Goal: Task Accomplishment & Management: Manage account settings

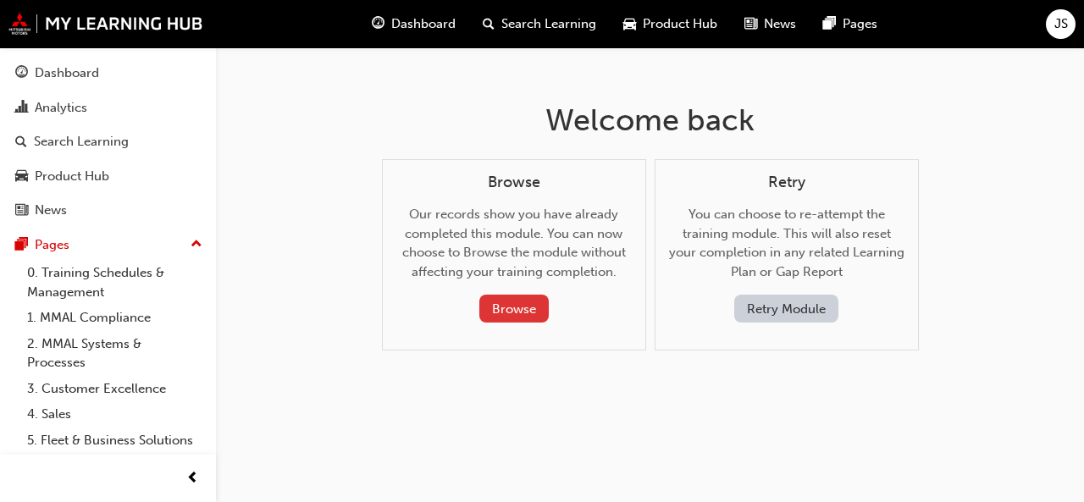
click at [491, 307] on button "Browse" at bounding box center [513, 309] width 69 height 28
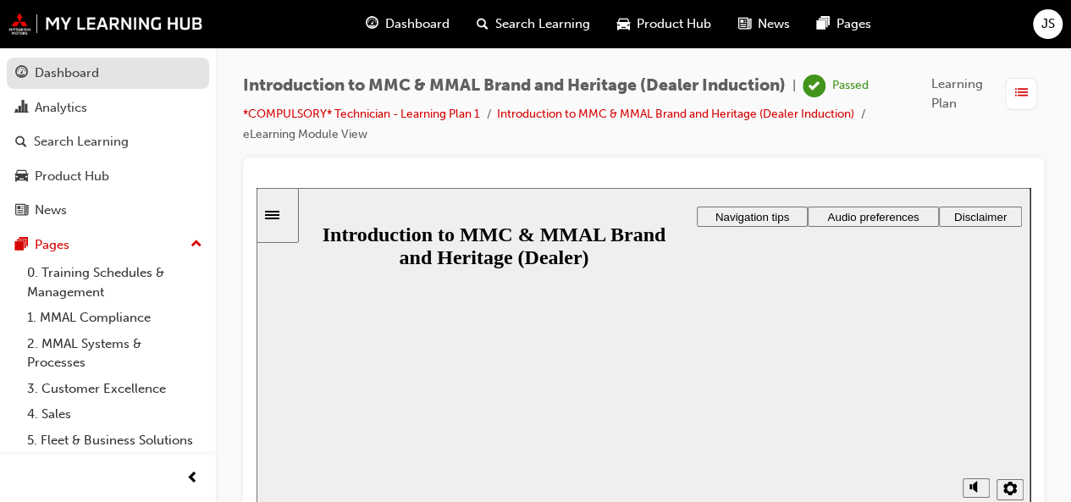
click at [101, 86] on link "Dashboard" at bounding box center [108, 73] width 202 height 31
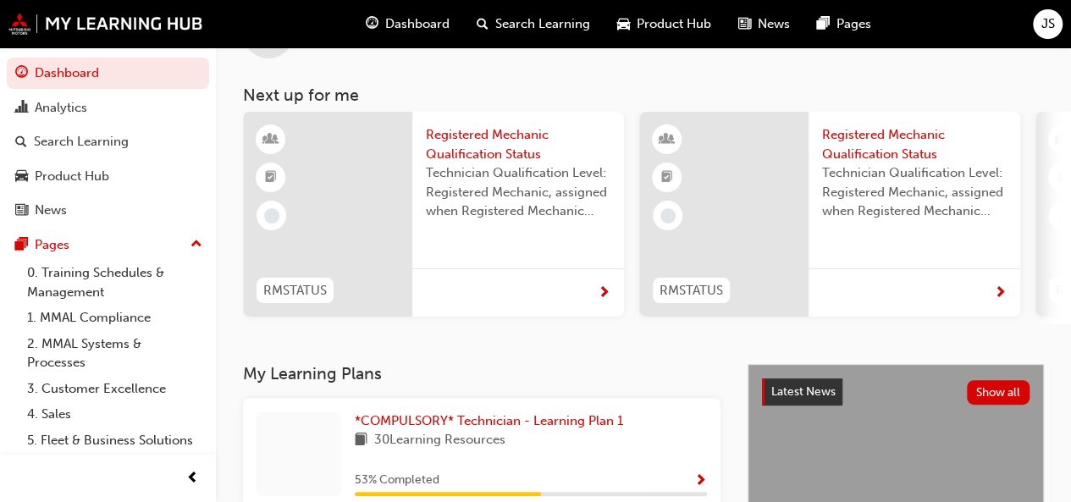
scroll to position [82, 0]
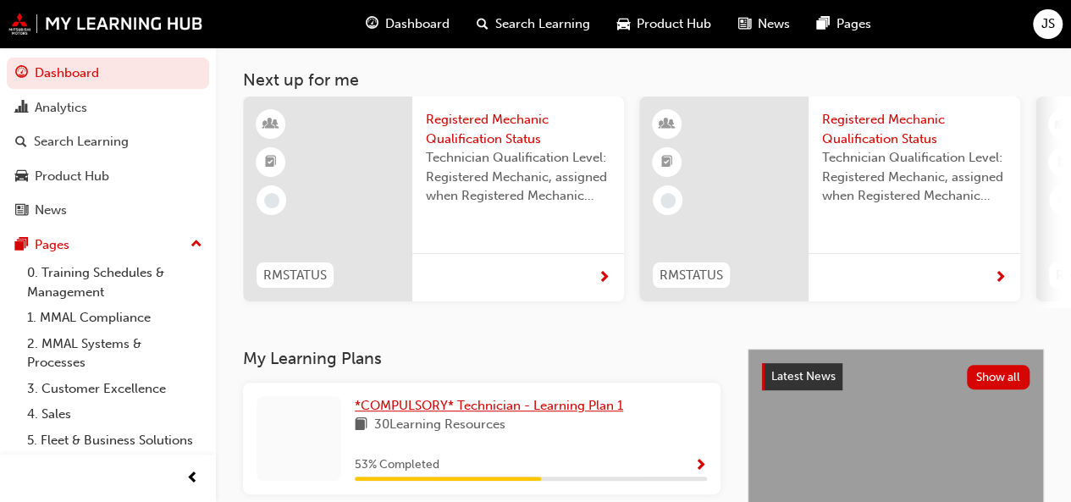
click at [515, 402] on span "*COMPULSORY* Technician - Learning Plan 1" at bounding box center [489, 405] width 268 height 15
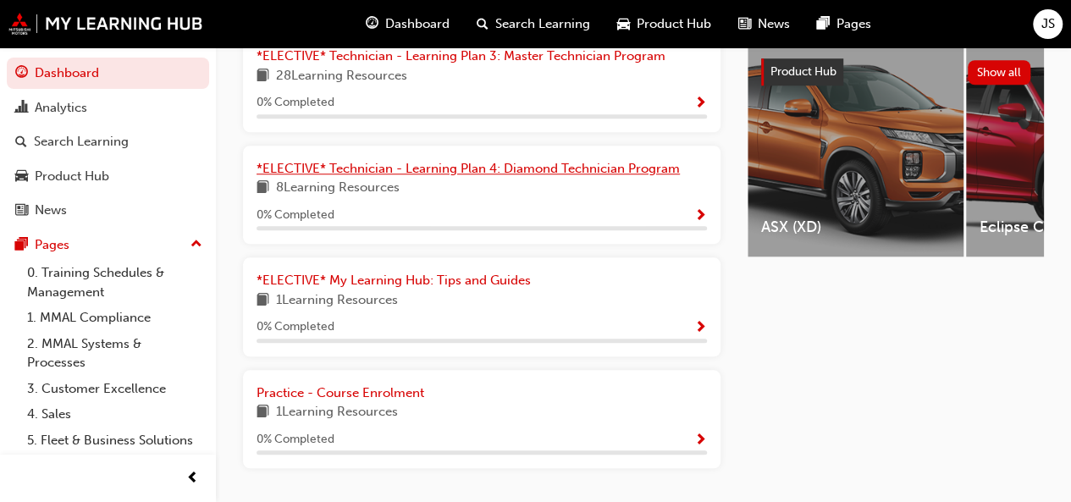
scroll to position [670, 0]
click at [544, 174] on span "*ELECTIVE* Technician - Learning Plan 4: Diamond Technician Program" at bounding box center [468, 167] width 423 height 15
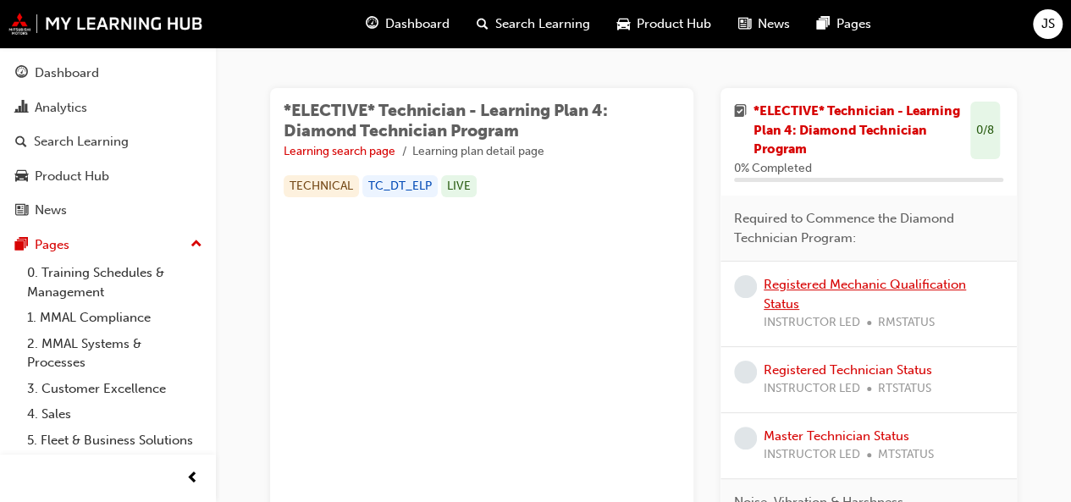
click at [787, 297] on link "Registered Mechanic Qualification Status" at bounding box center [865, 294] width 202 height 35
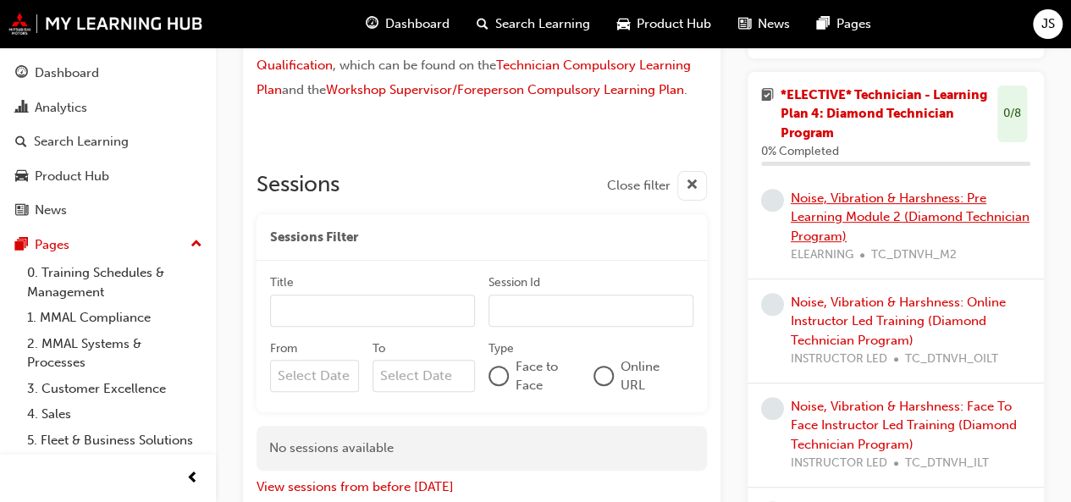
scroll to position [440, 0]
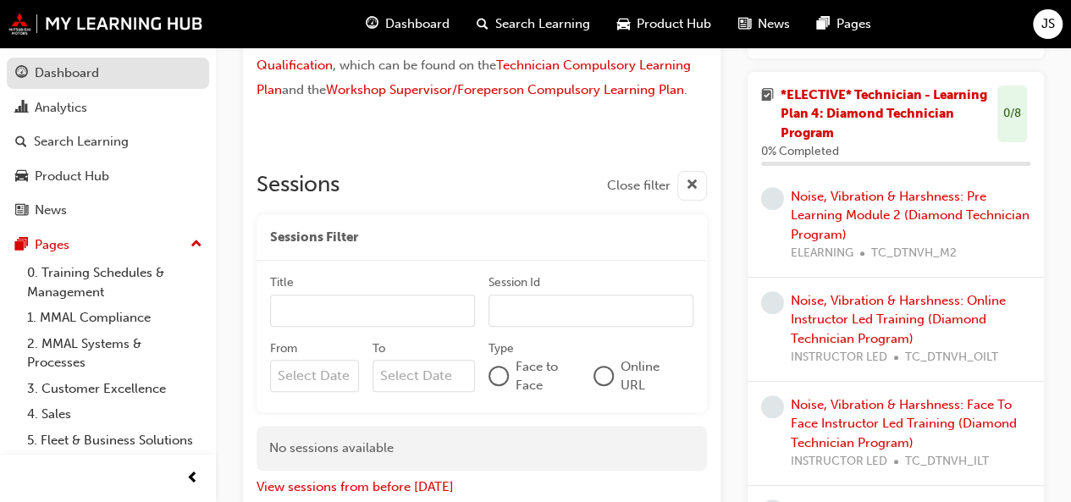
click at [109, 60] on link "Dashboard" at bounding box center [108, 73] width 202 height 31
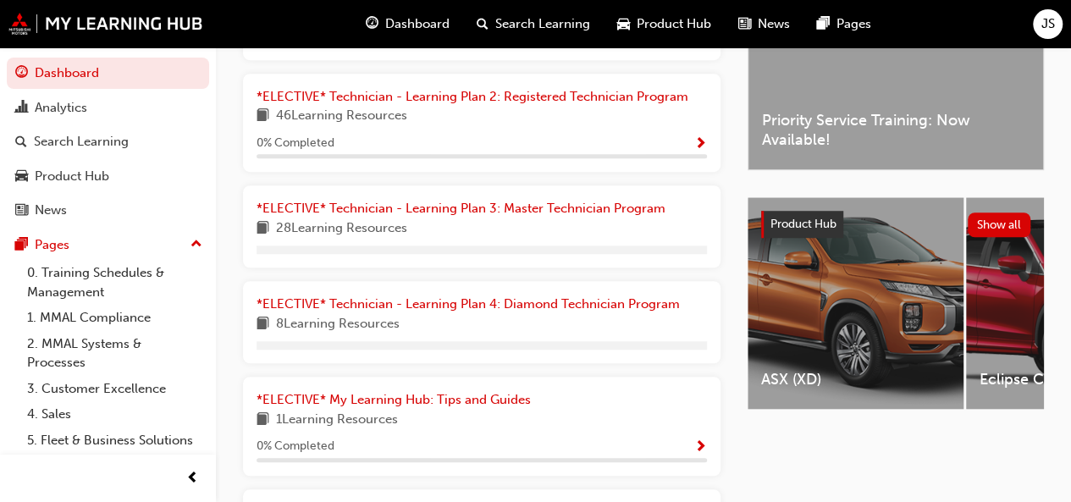
scroll to position [516, 0]
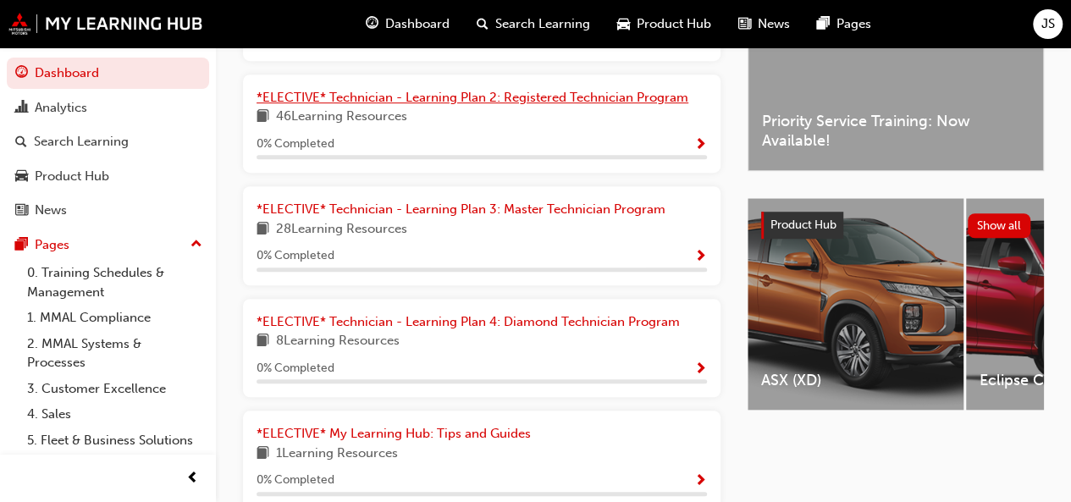
click at [489, 99] on span "*ELECTIVE* Technician - Learning Plan 2: Registered Technician Program" at bounding box center [473, 97] width 432 height 15
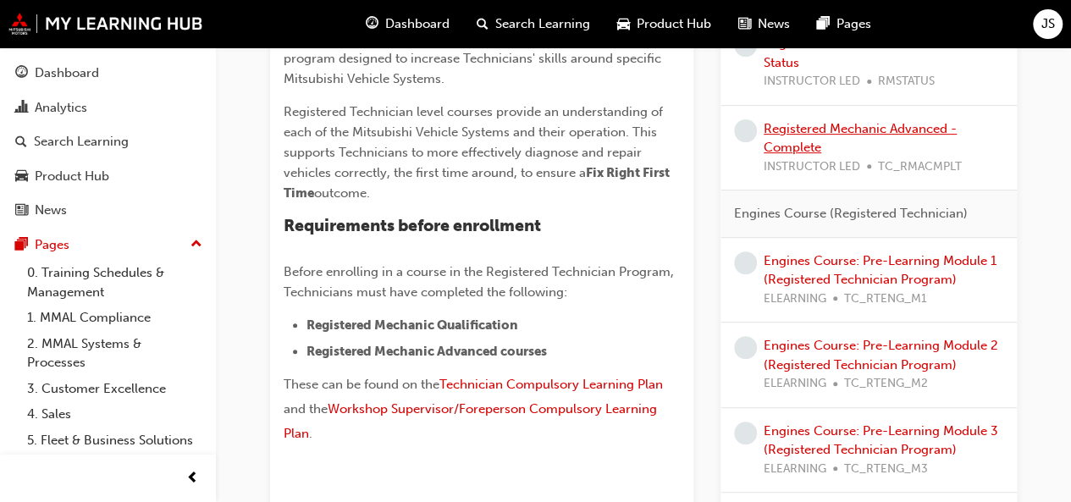
scroll to position [246, 0]
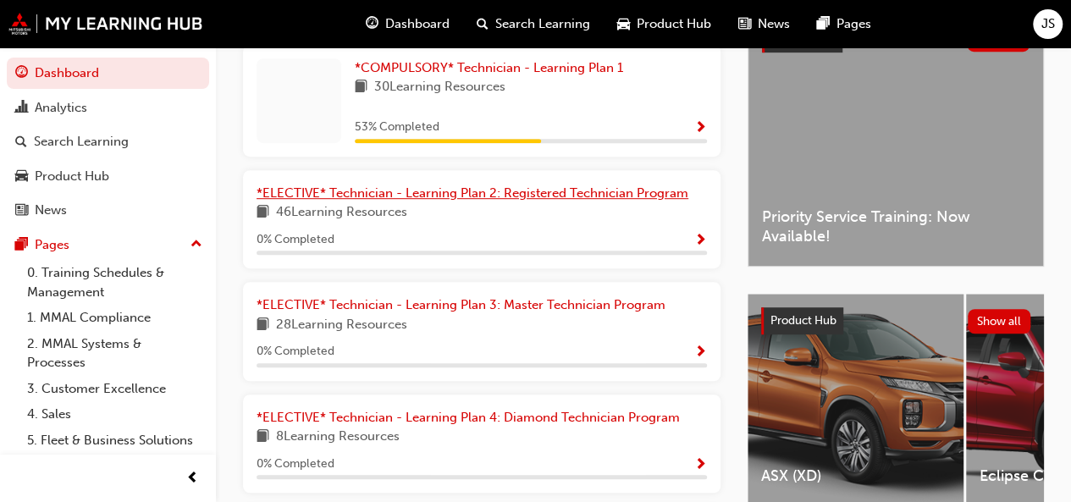
scroll to position [416, 0]
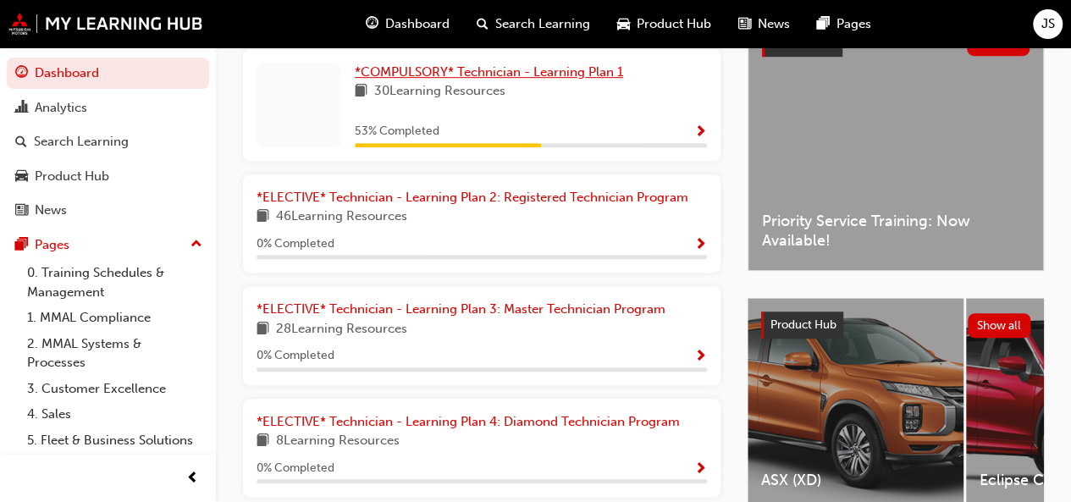
click at [514, 80] on span "*COMPULSORY* Technician - Learning Plan 1" at bounding box center [489, 71] width 268 height 15
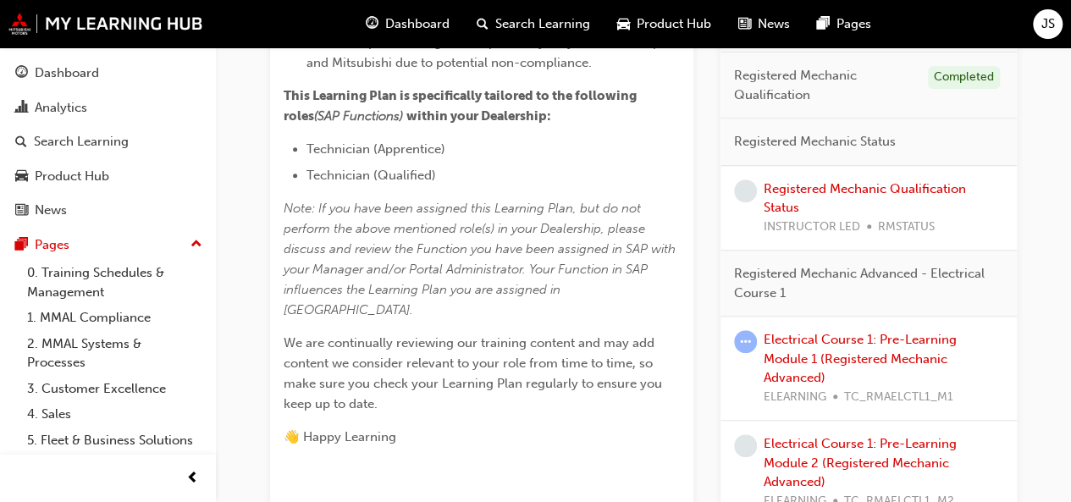
scroll to position [600, 0]
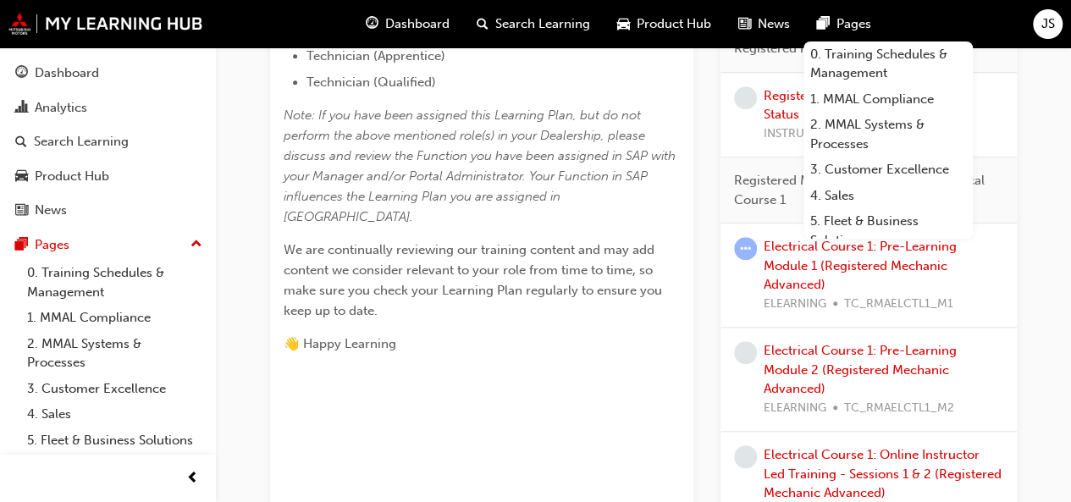
click at [1040, 25] on div "JS" at bounding box center [1048, 24] width 30 height 30
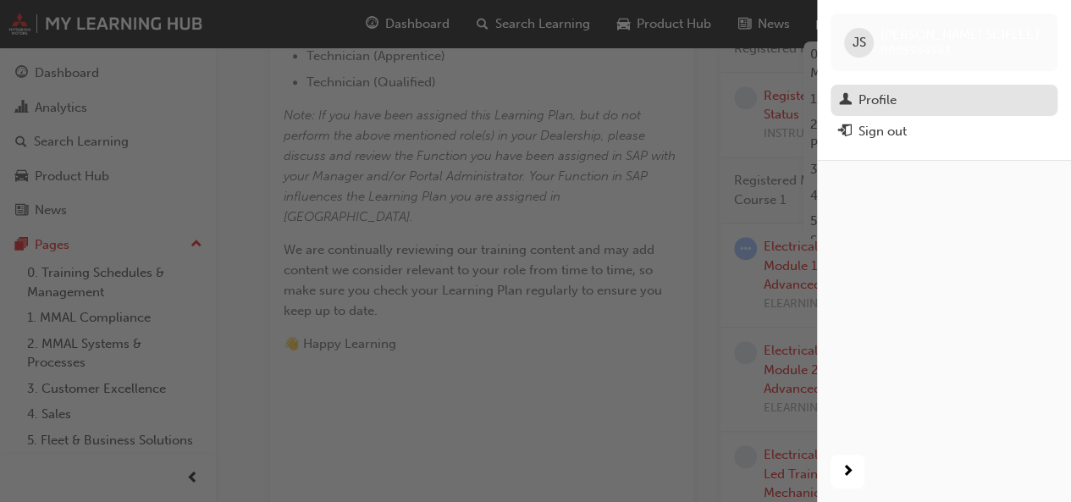
click at [889, 102] on div "Profile" at bounding box center [878, 100] width 38 height 19
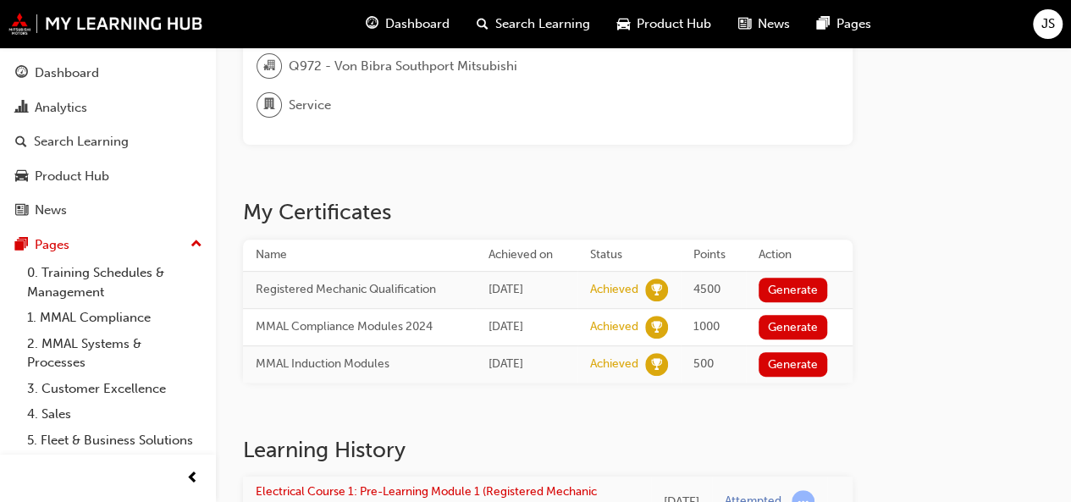
scroll to position [224, 0]
click at [774, 286] on button "Generate" at bounding box center [793, 289] width 69 height 25
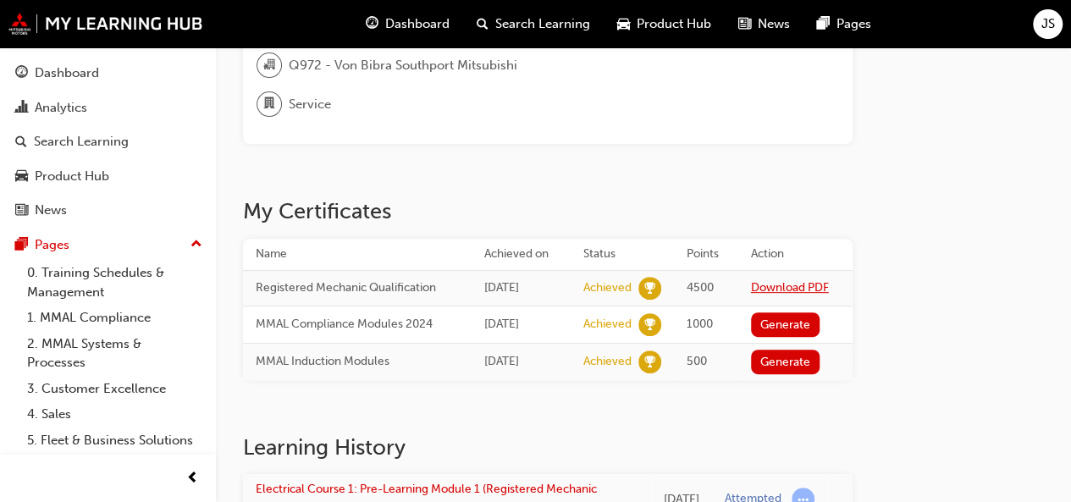
click at [827, 290] on link "Download PDF" at bounding box center [790, 287] width 78 height 14
click at [794, 317] on button "Generate" at bounding box center [785, 324] width 69 height 25
click at [791, 360] on button "Generate" at bounding box center [785, 362] width 69 height 25
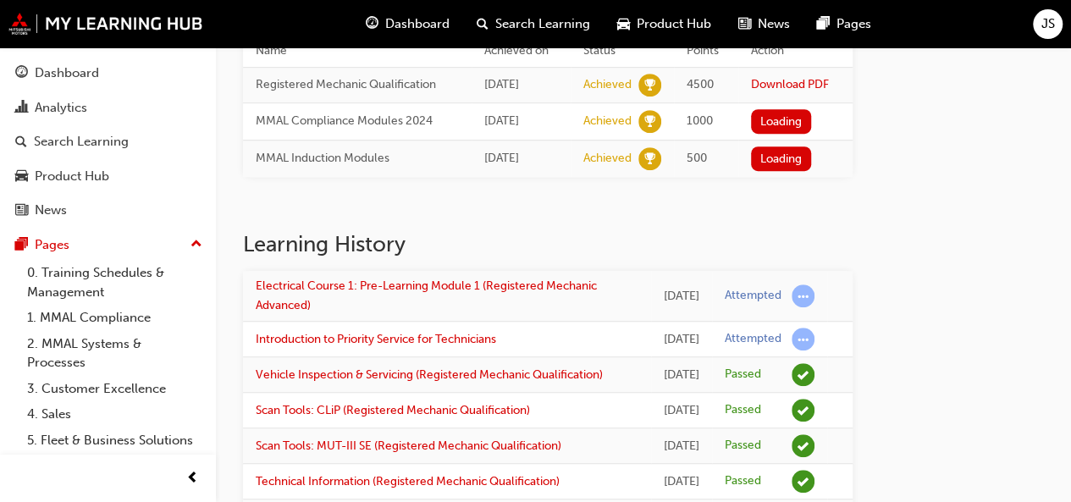
scroll to position [428, 0]
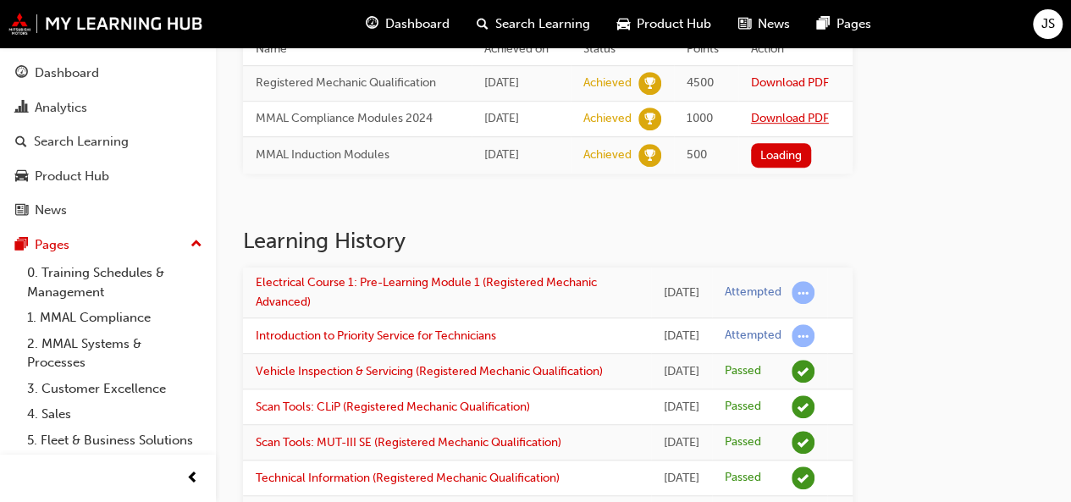
click at [809, 111] on link "Download PDF" at bounding box center [790, 118] width 78 height 14
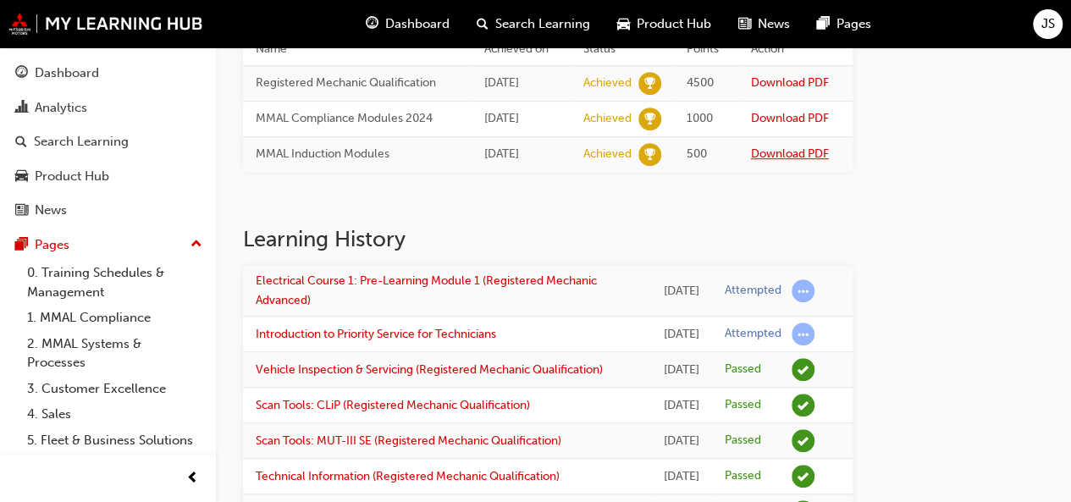
click at [806, 156] on link "Download PDF" at bounding box center [790, 153] width 78 height 14
click at [449, 338] on link "Introduction to Priority Service for Technicians" at bounding box center [376, 334] width 240 height 14
